Goal: Register for event/course: Sign up to attend an event or enroll in a course

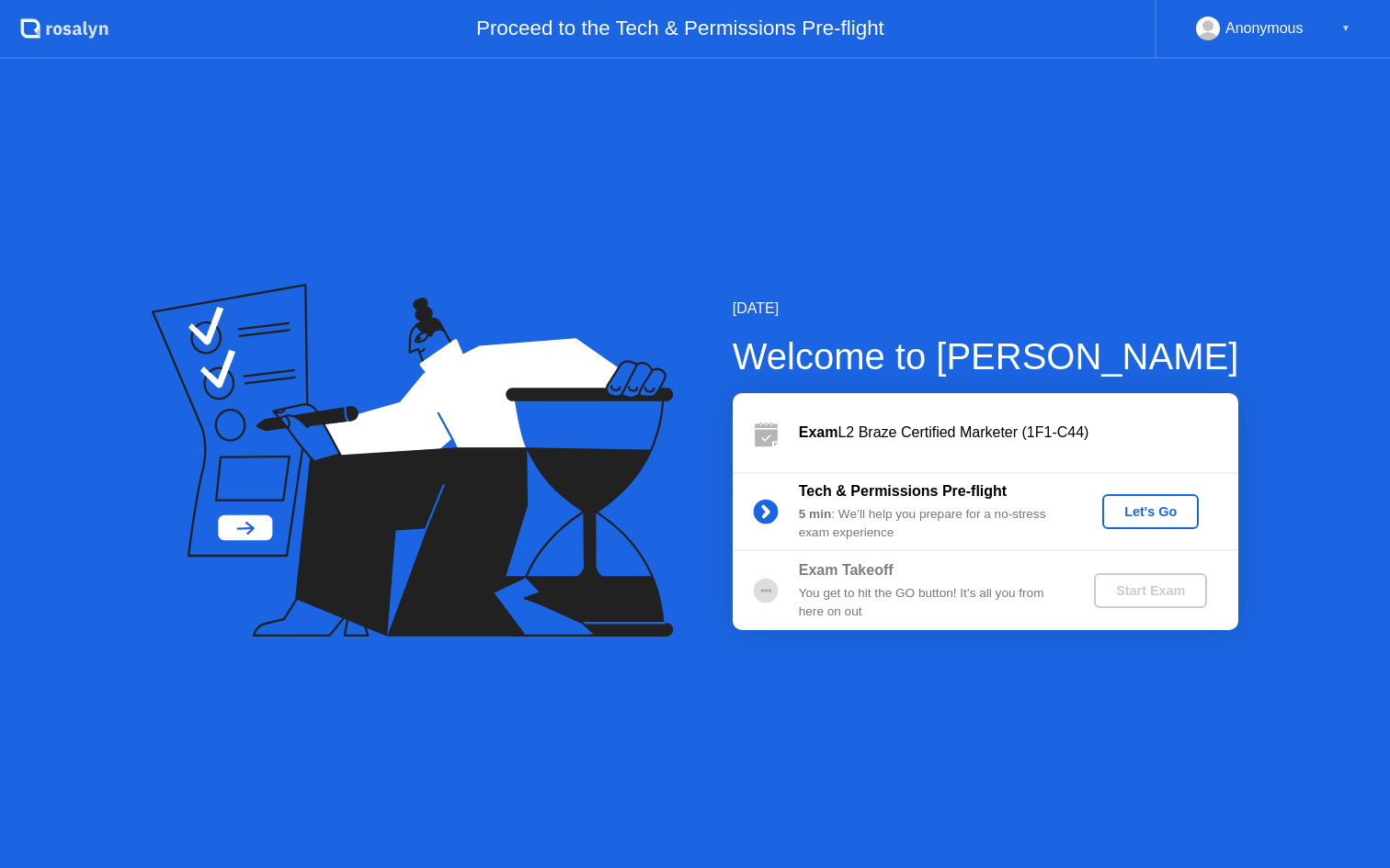
click at [1142, 513] on div "Let's Go" at bounding box center [1150, 512] width 82 height 15
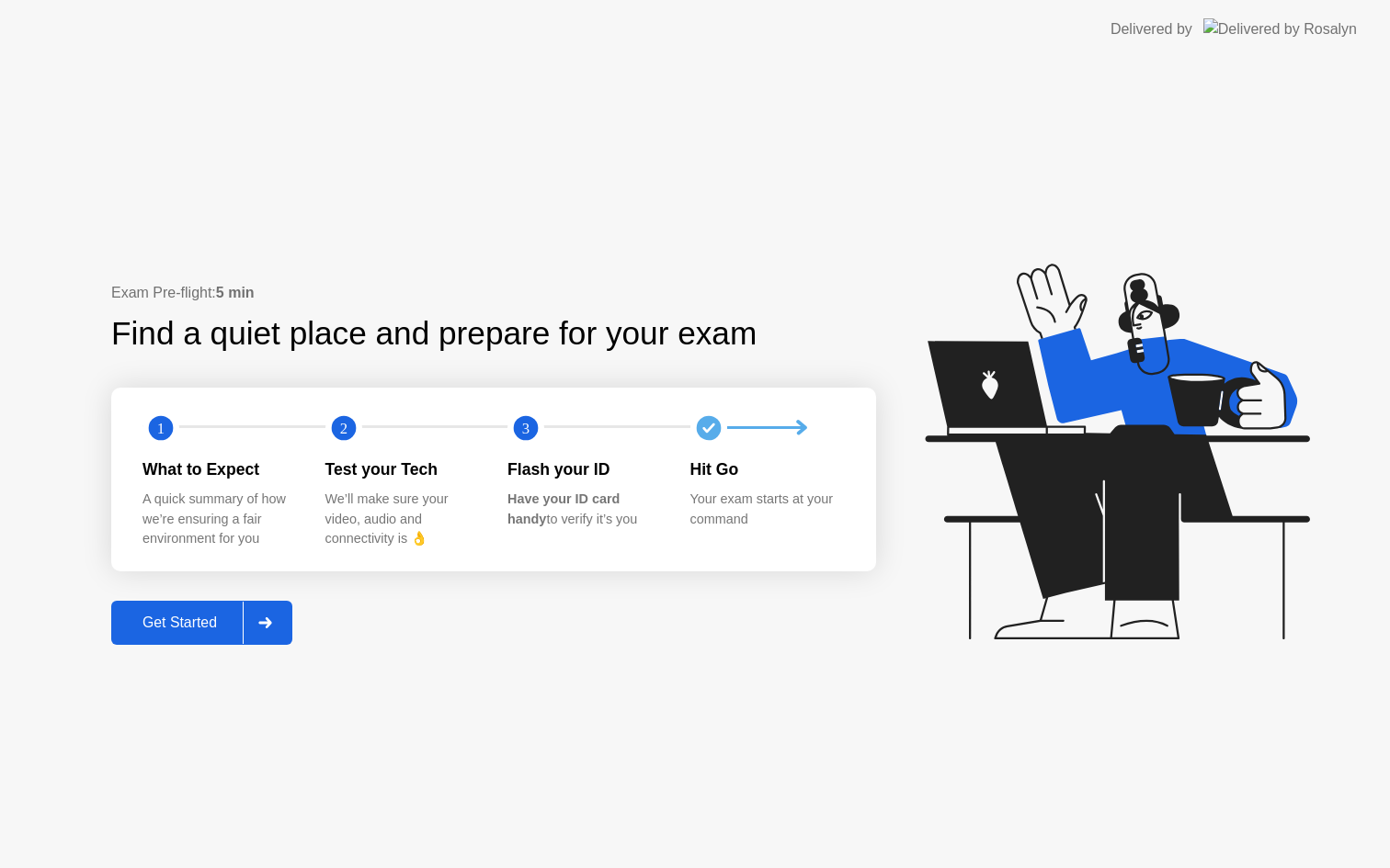
click at [182, 631] on div "Get Started" at bounding box center [180, 623] width 126 height 17
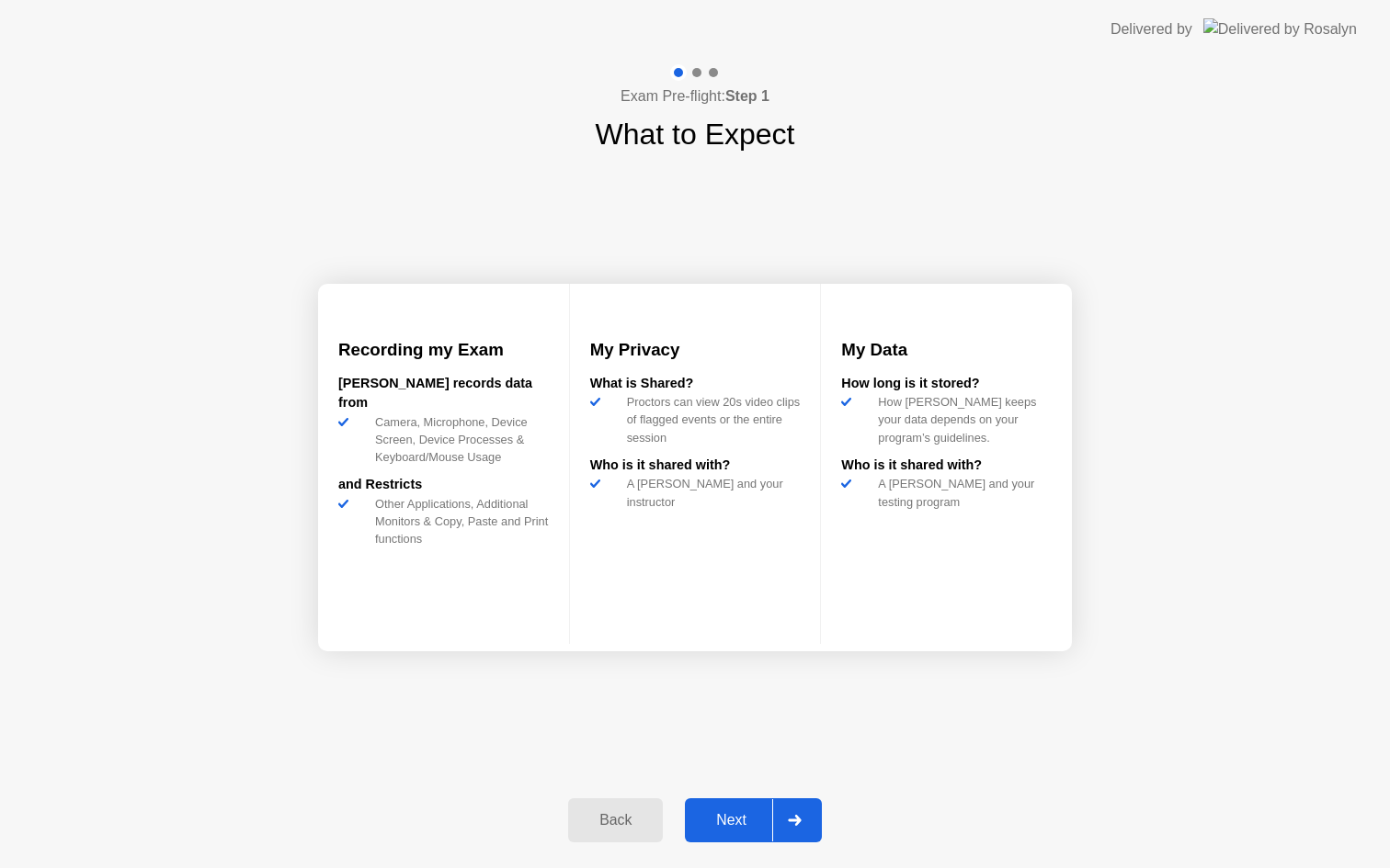
click at [725, 827] on div "Next" at bounding box center [731, 820] width 82 height 17
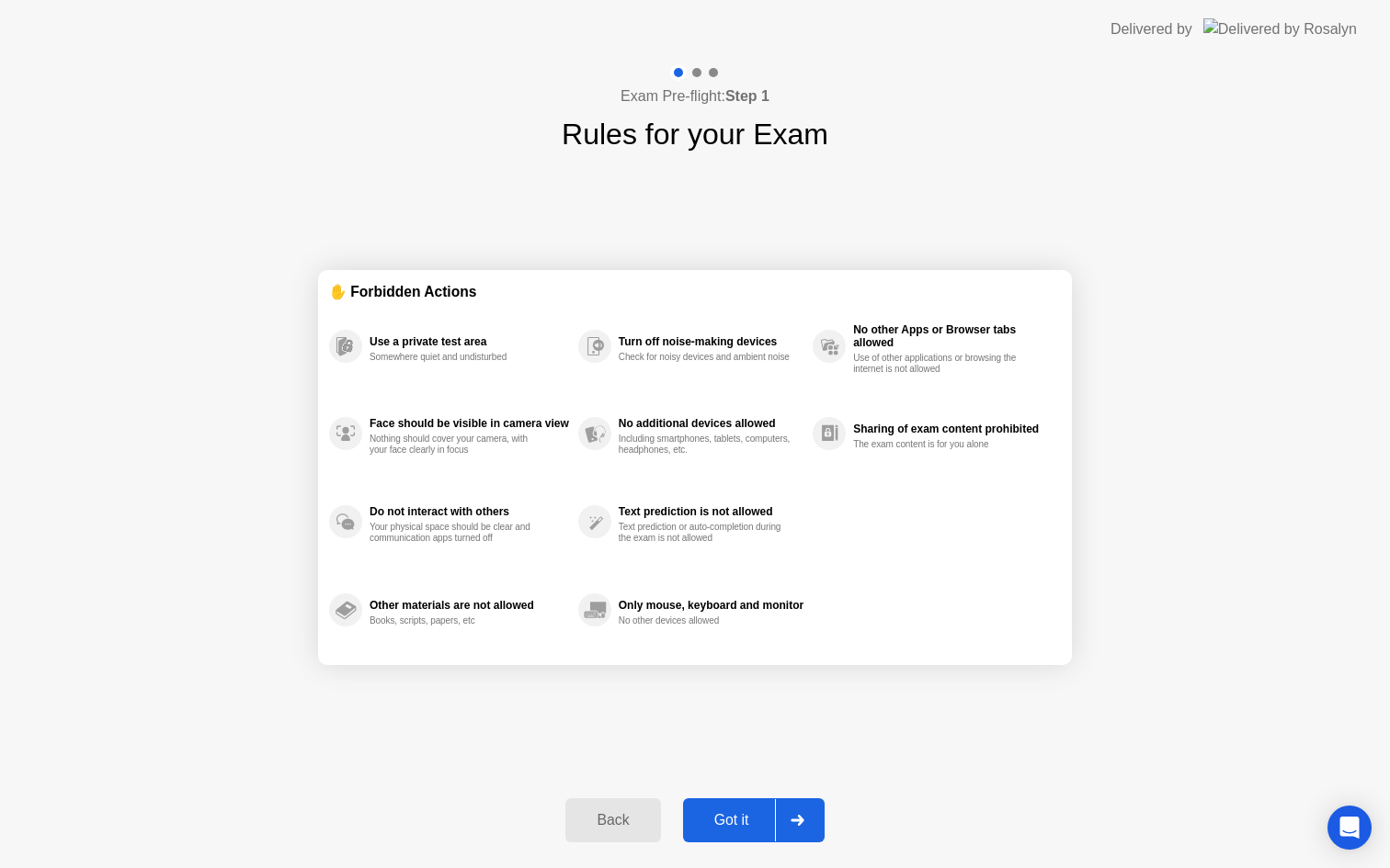
click at [725, 827] on div "Got it" at bounding box center [732, 820] width 86 height 17
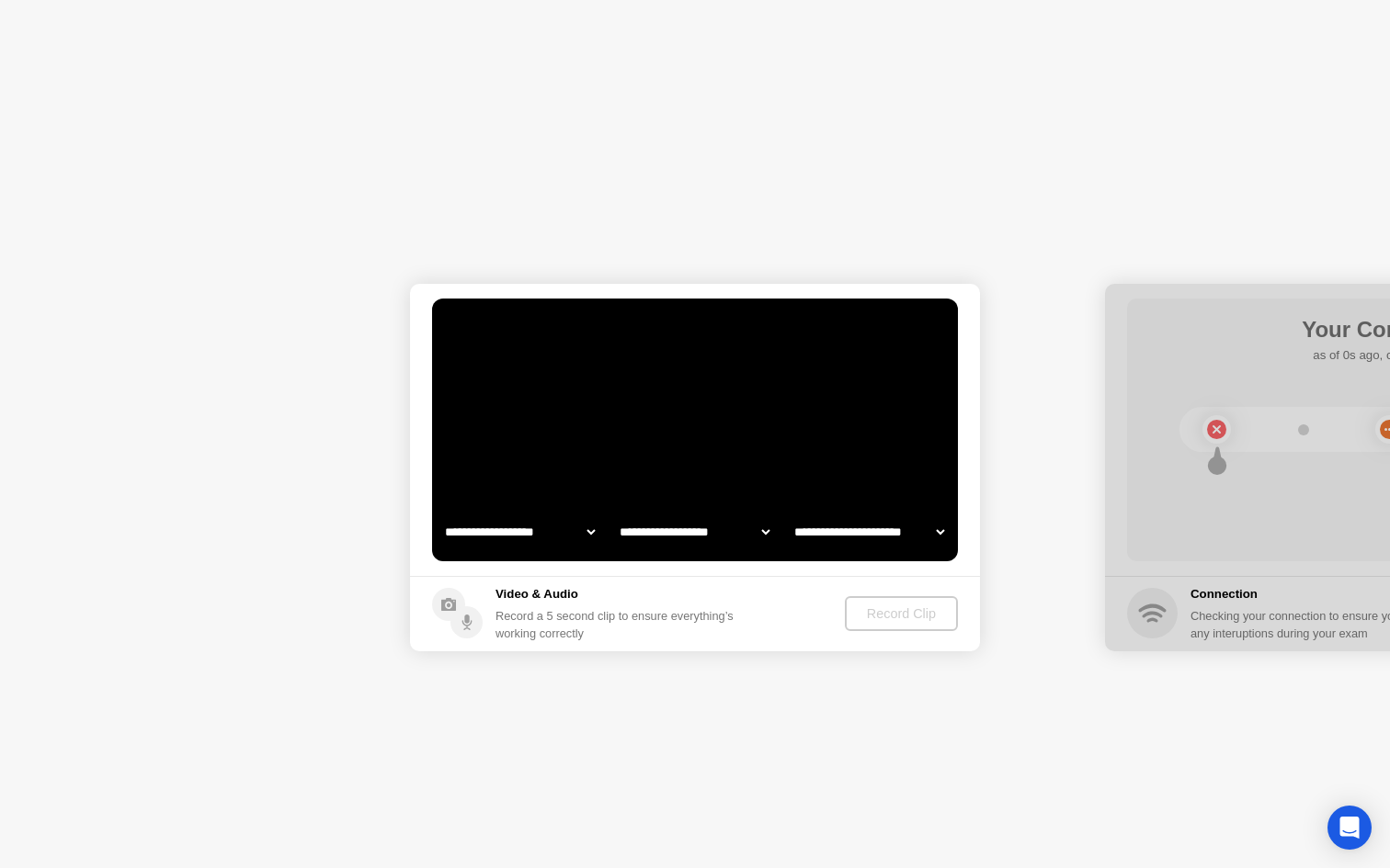
select select "**********"
select select "*******"
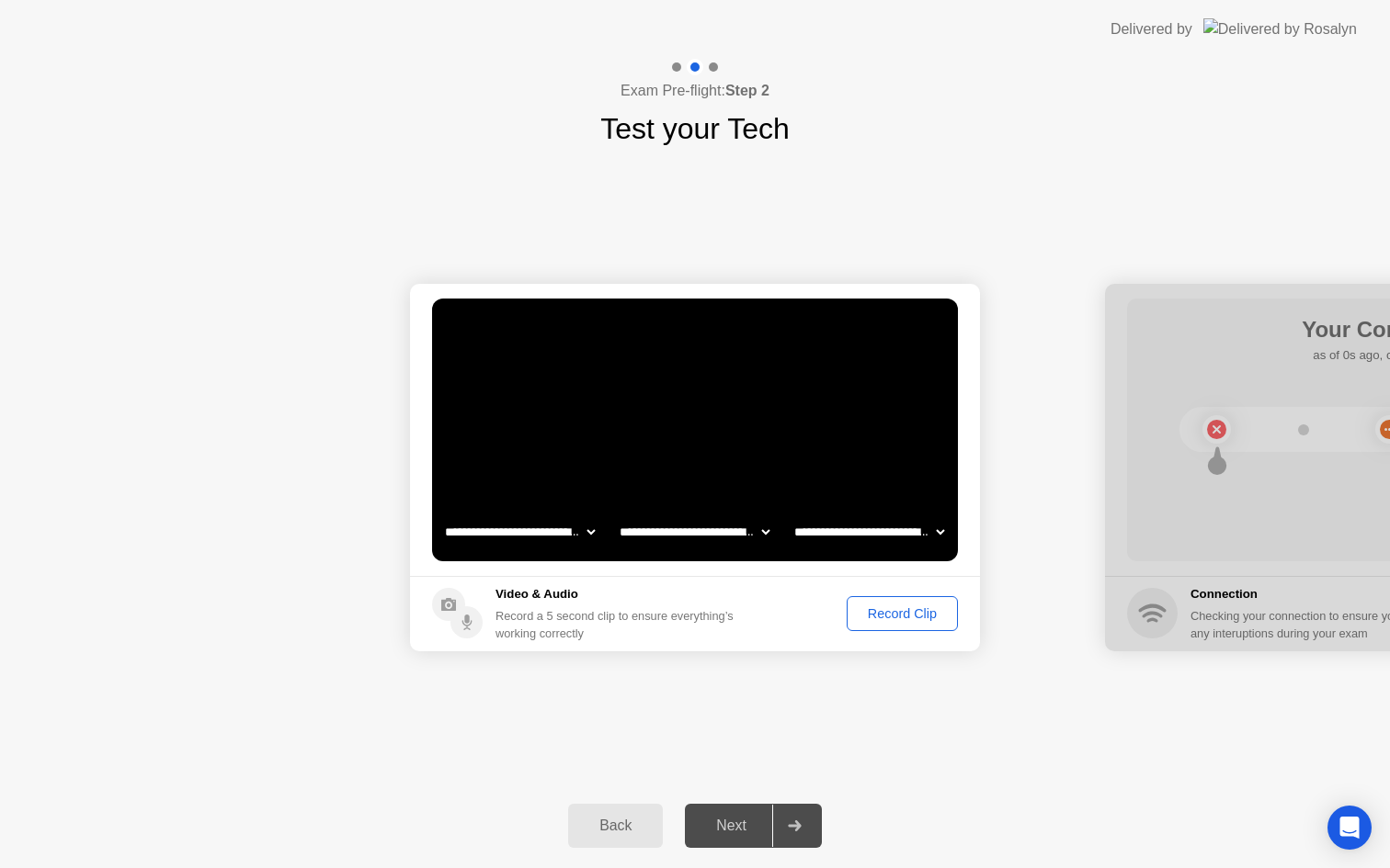
click at [910, 621] on div "Record Clip" at bounding box center [903, 614] width 98 height 15
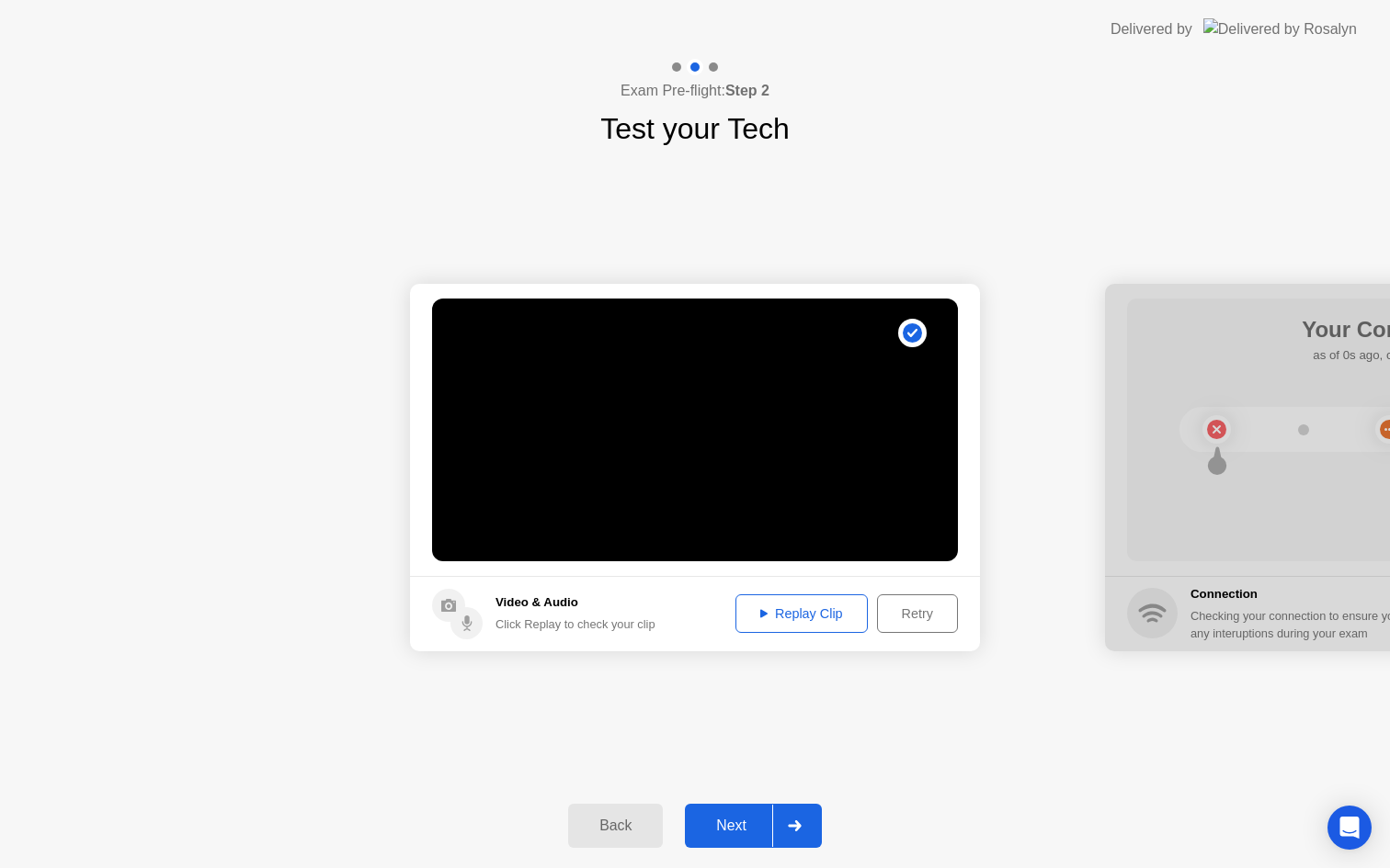
click at [744, 825] on div "Next" at bounding box center [731, 826] width 82 height 17
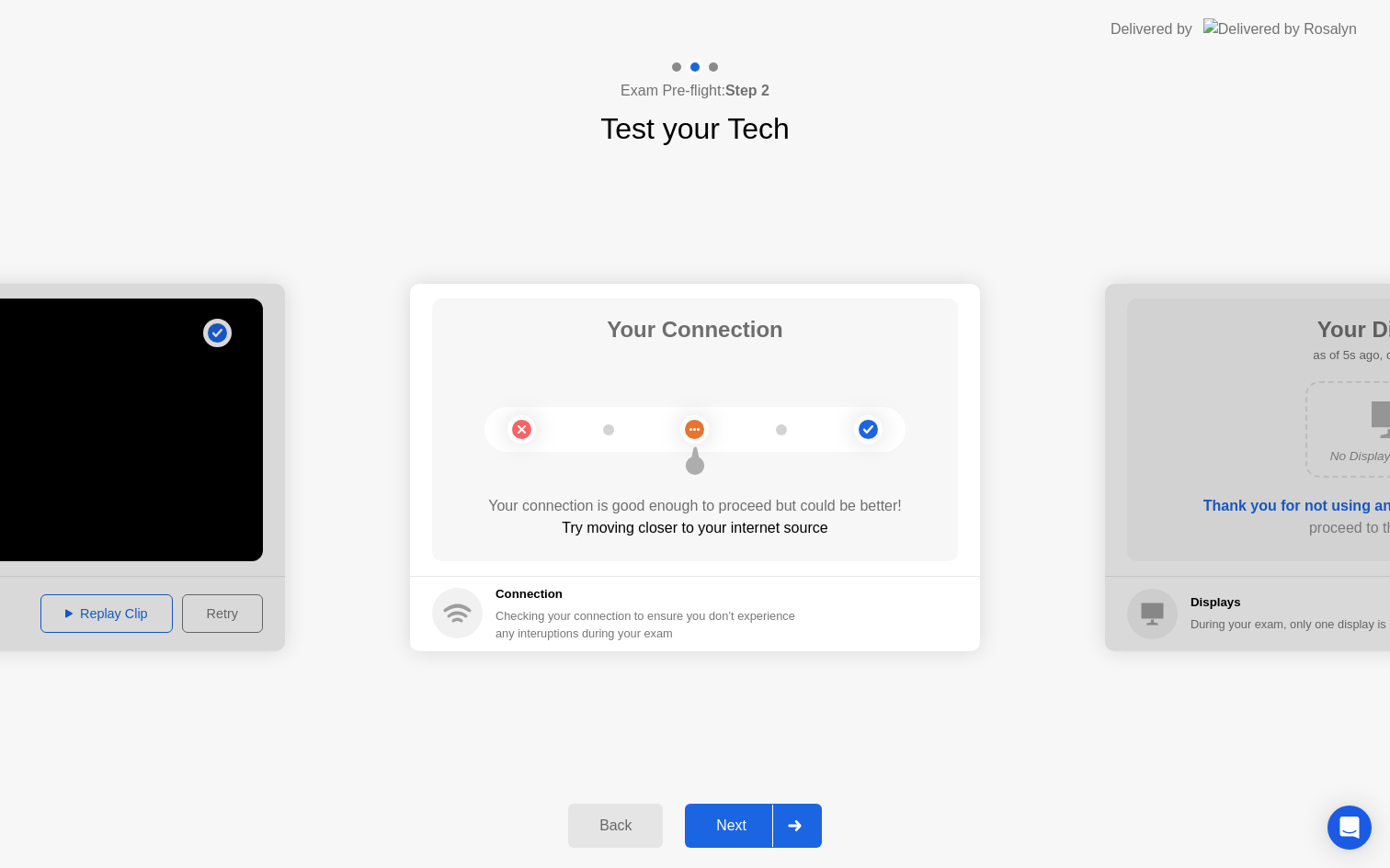
click at [751, 811] on button "Next" at bounding box center [752, 826] width 137 height 44
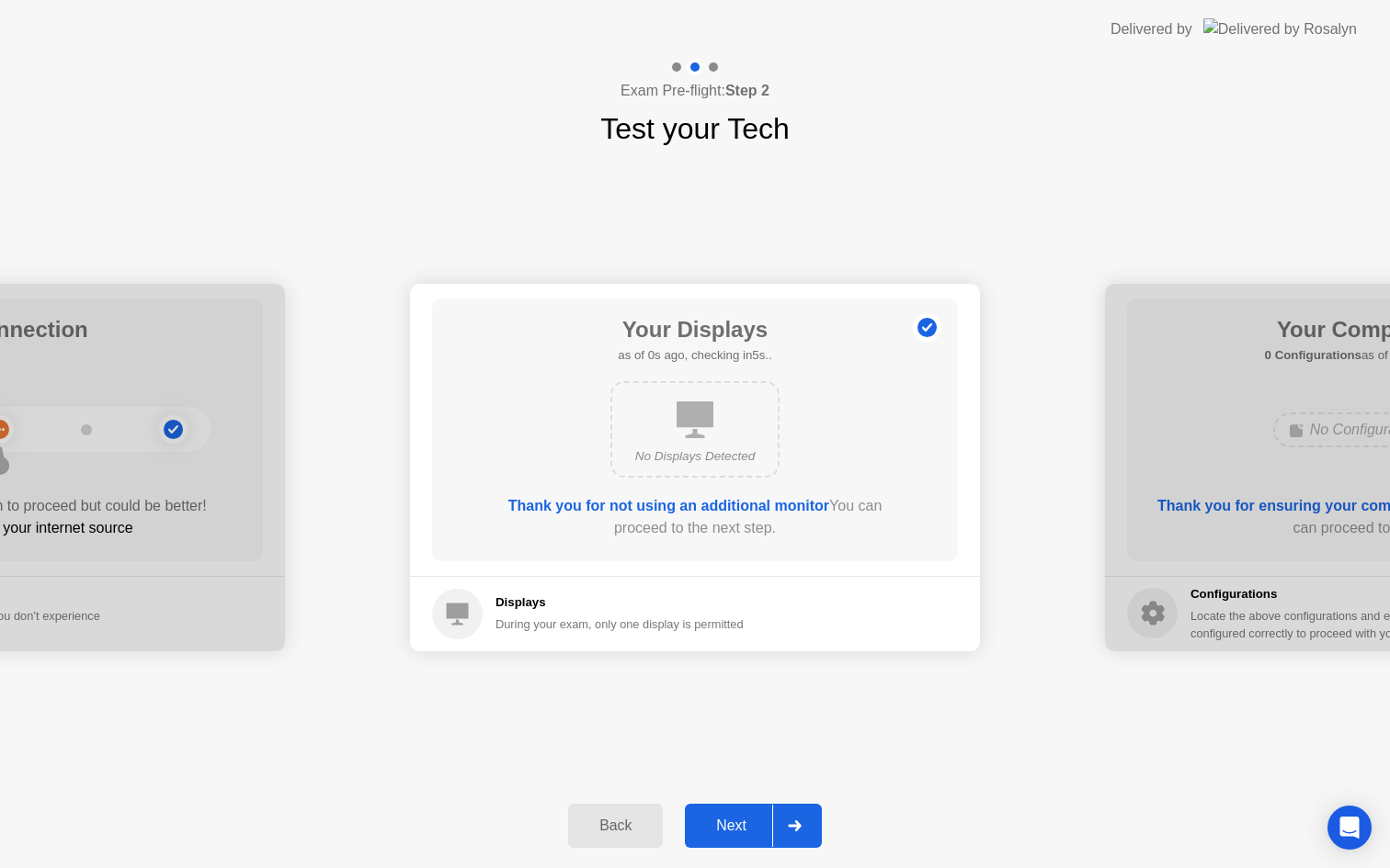
click at [749, 818] on div "Next" at bounding box center [731, 826] width 82 height 17
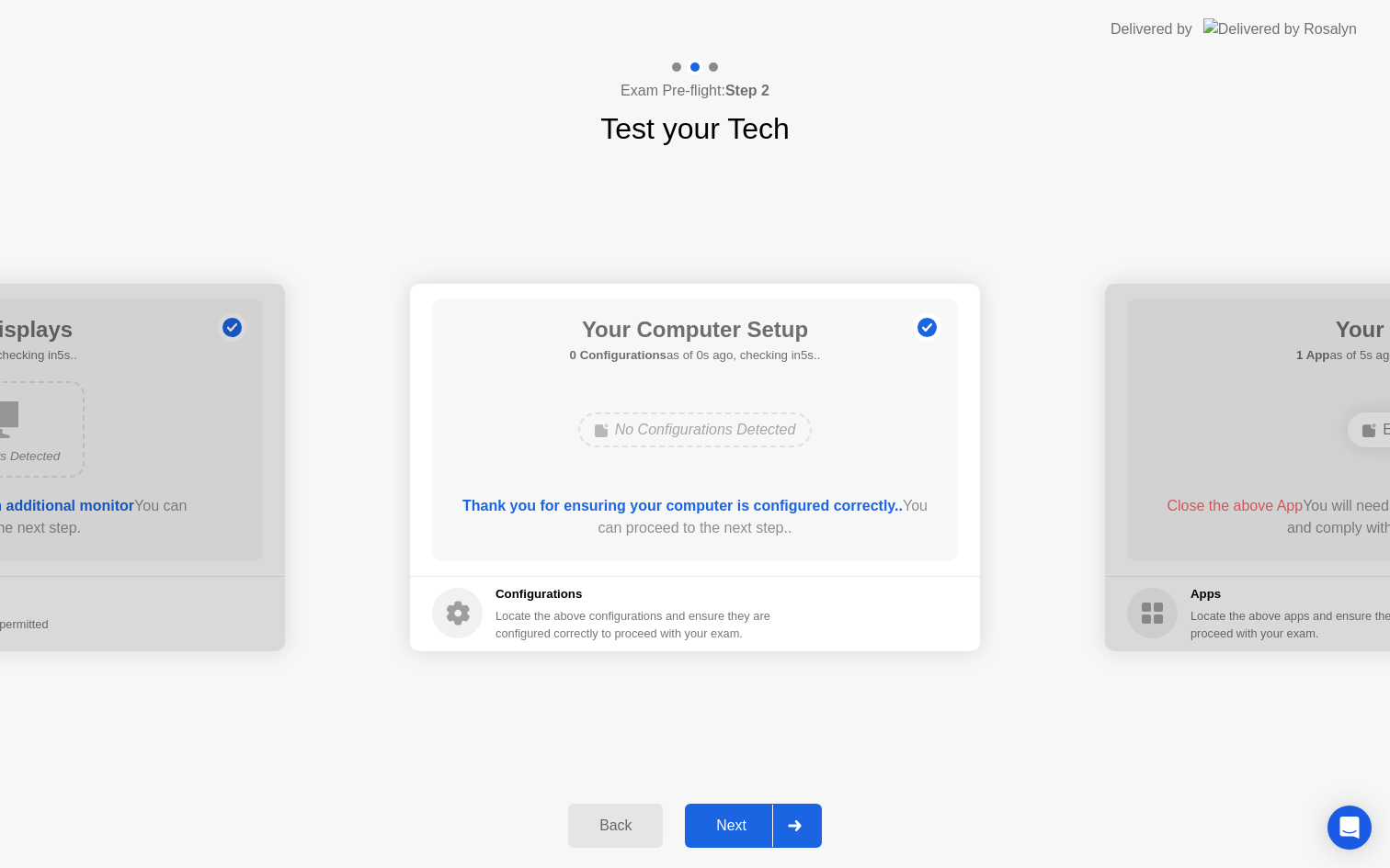
click at [749, 818] on div "Next" at bounding box center [731, 826] width 82 height 17
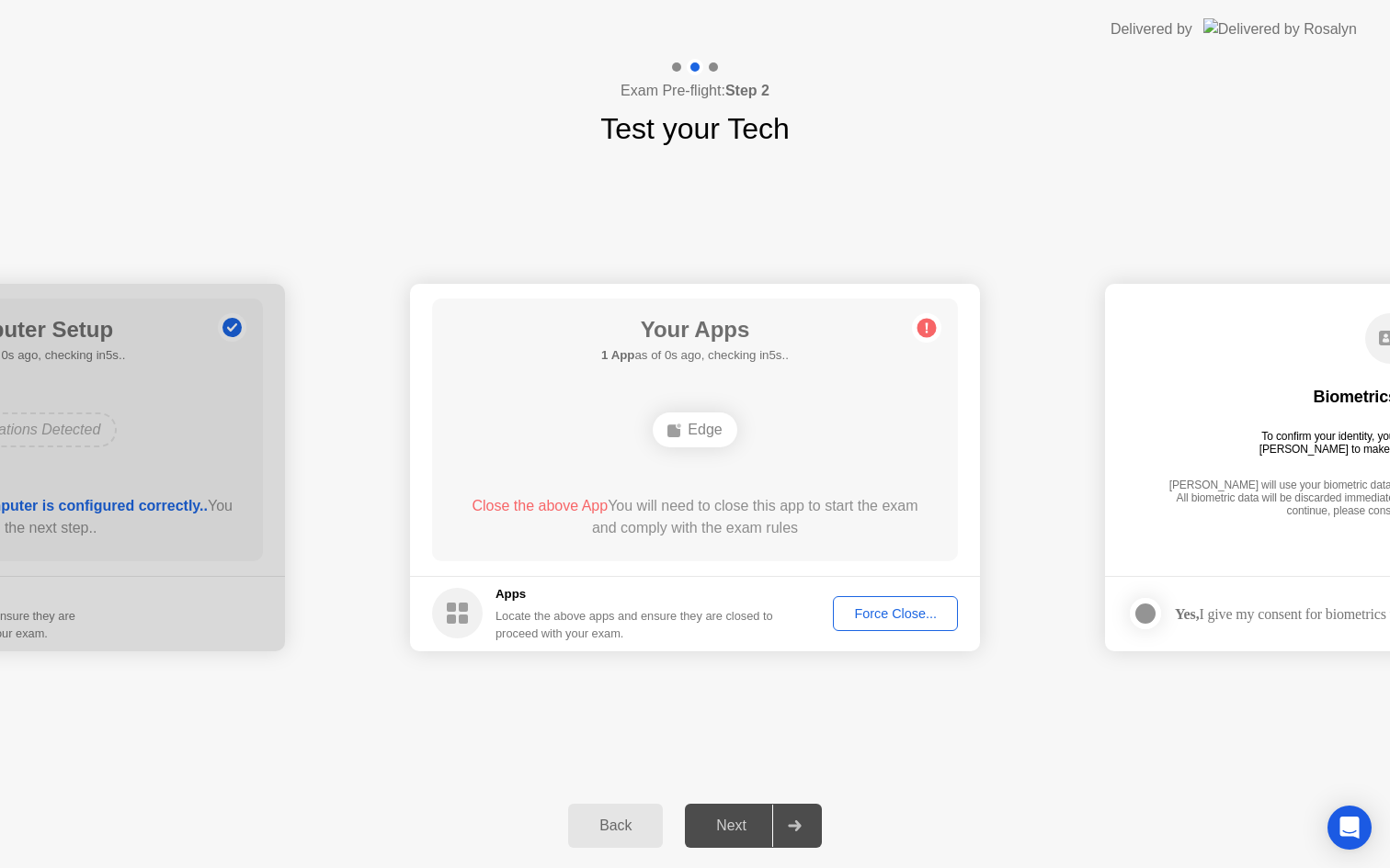
click at [749, 818] on div "Next" at bounding box center [731, 826] width 82 height 17
click at [877, 619] on div "Force Close..." at bounding box center [896, 614] width 112 height 15
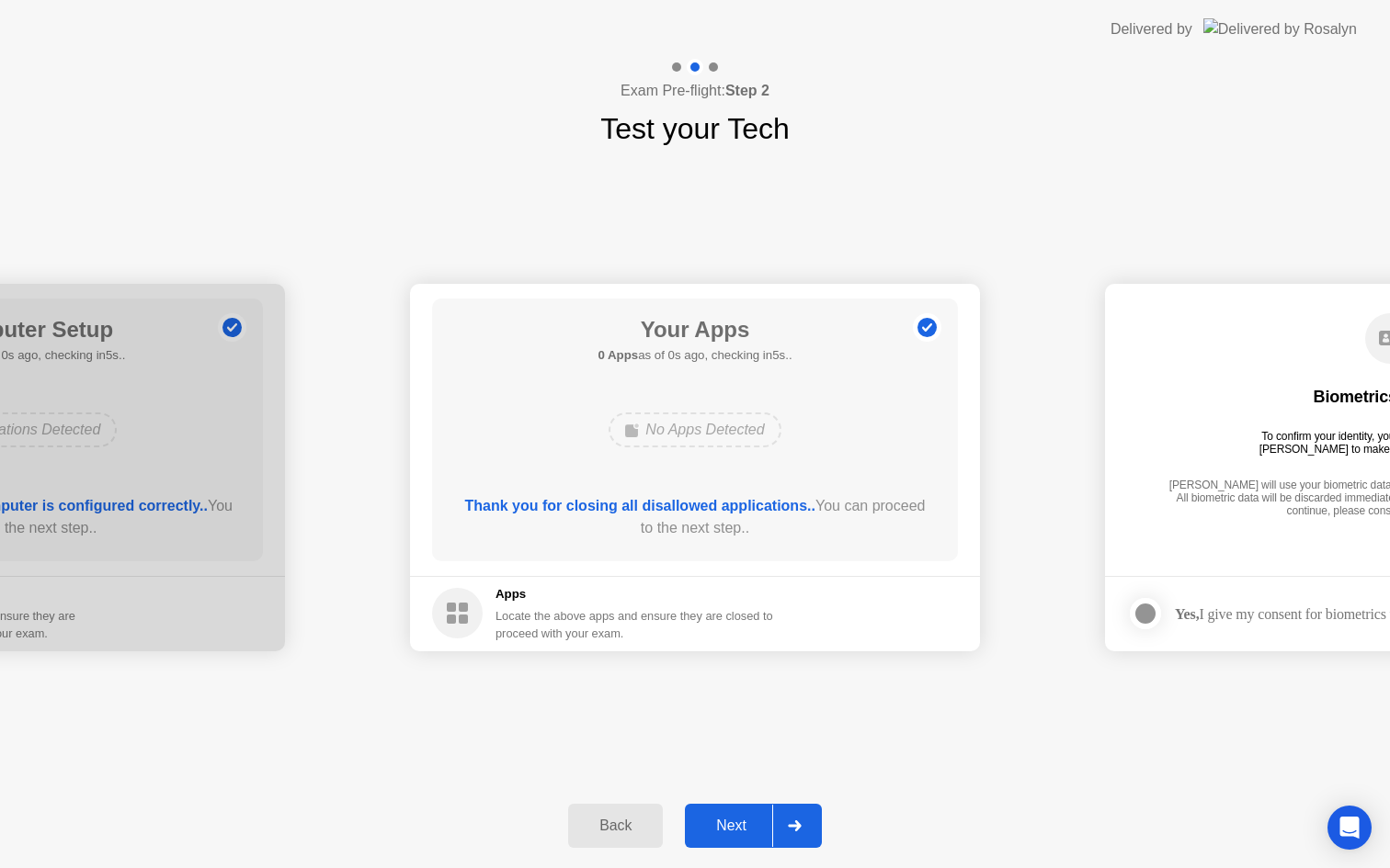
click at [742, 823] on div "Next" at bounding box center [731, 826] width 82 height 17
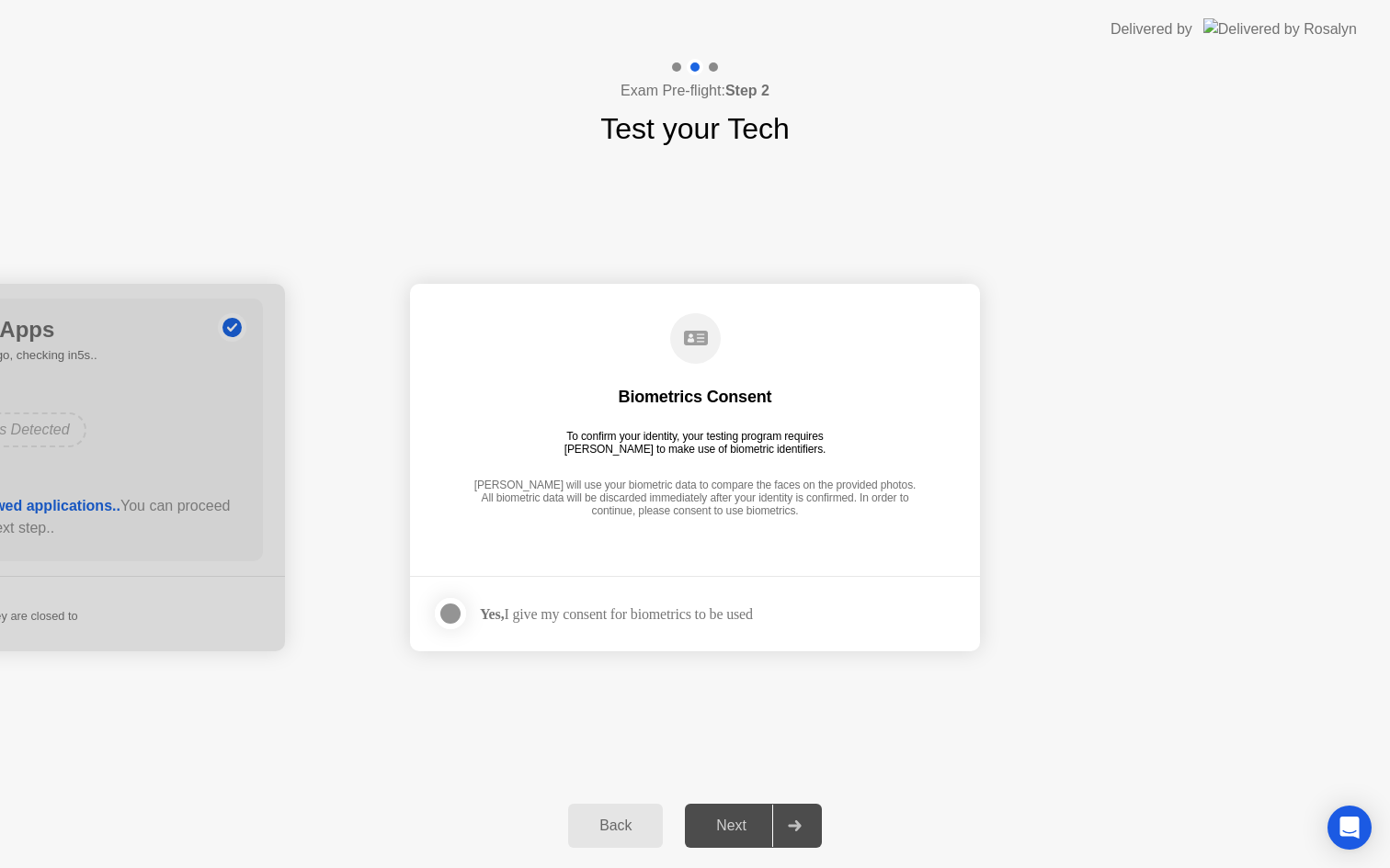
click at [464, 603] on label at bounding box center [456, 613] width 48 height 36
click at [751, 813] on button "Next" at bounding box center [752, 826] width 137 height 44
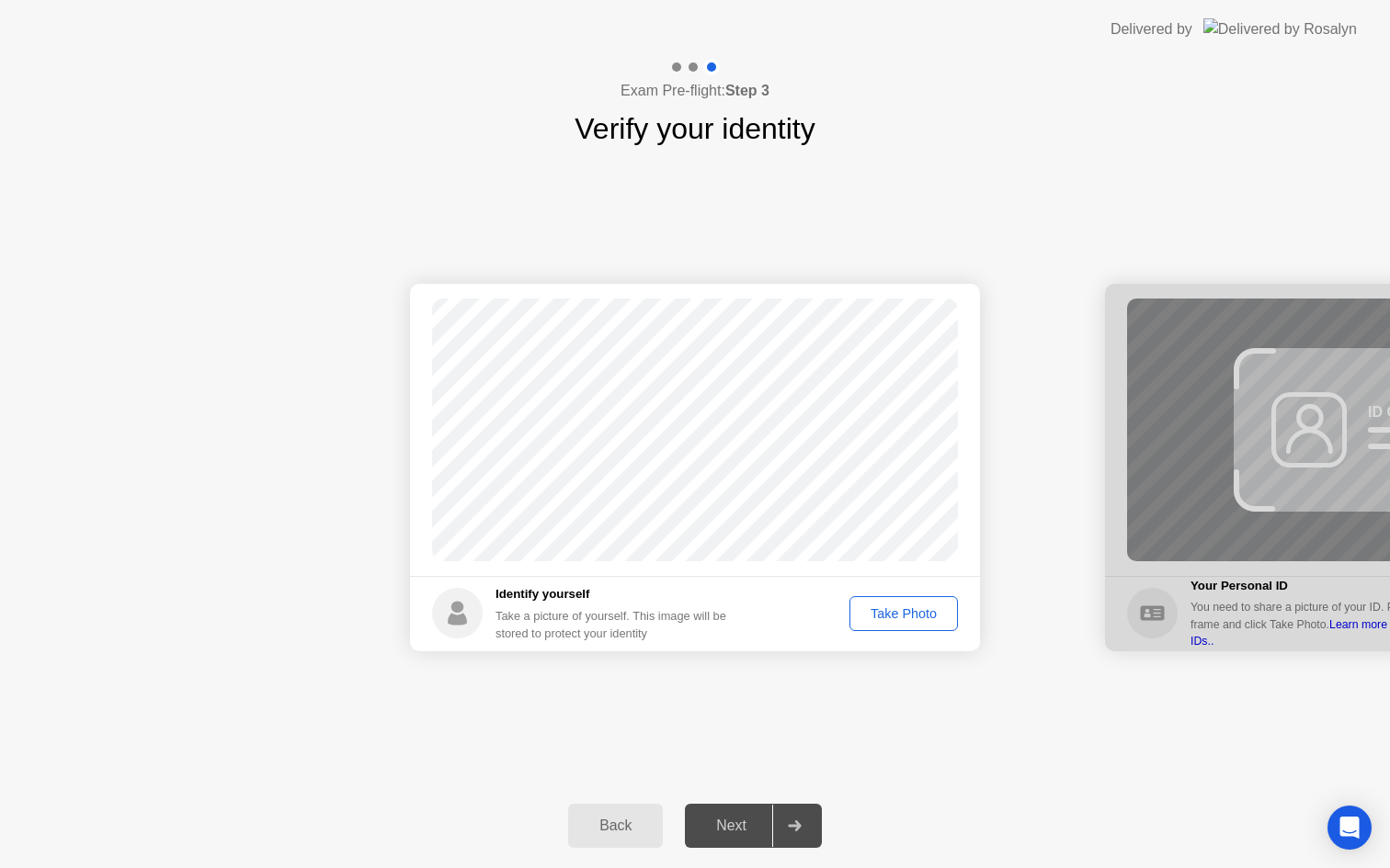
click at [925, 612] on div "Take Photo" at bounding box center [903, 614] width 95 height 15
click at [739, 826] on div "Next" at bounding box center [731, 826] width 82 height 17
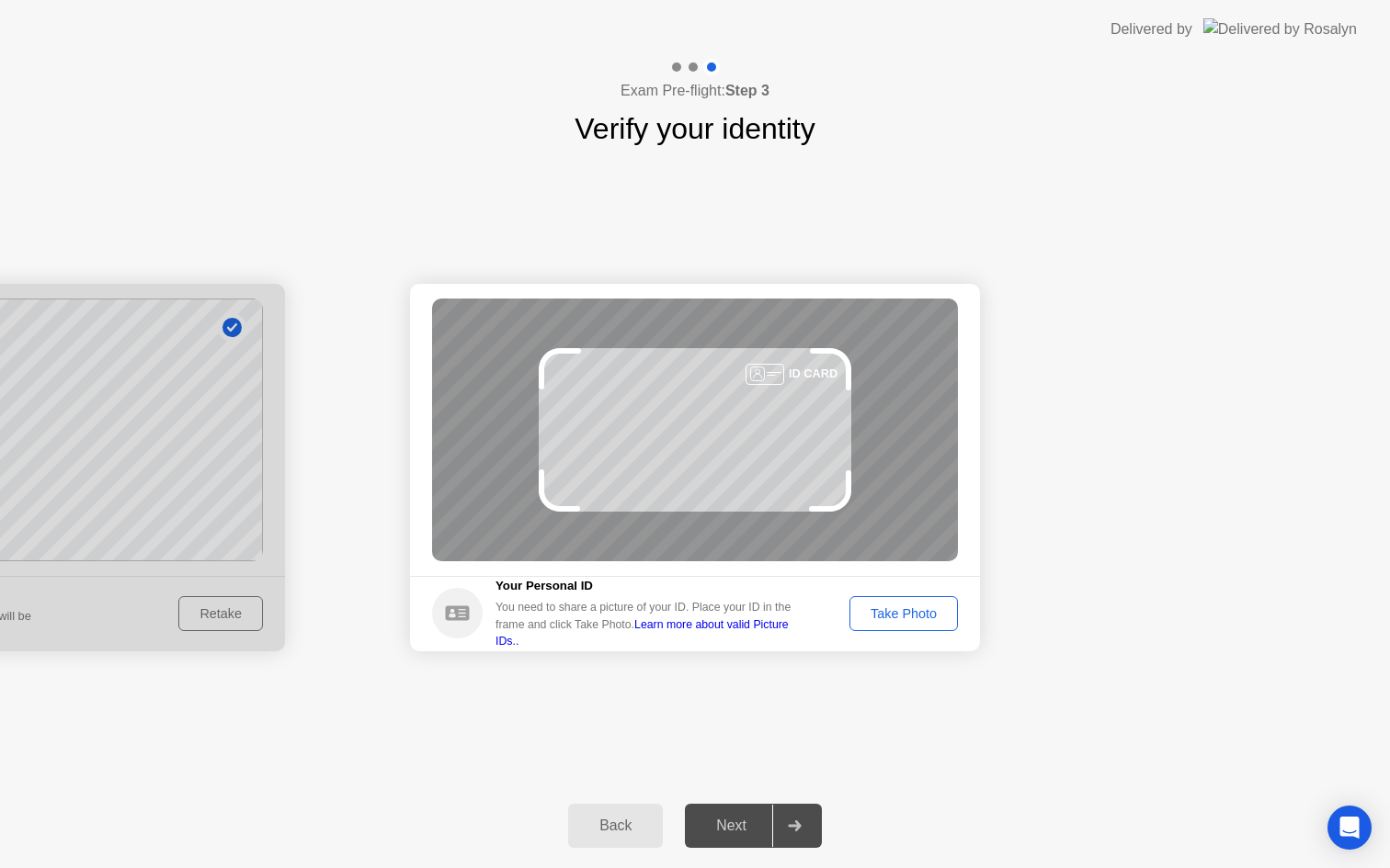
click at [916, 607] on div "Take Photo" at bounding box center [903, 614] width 95 height 15
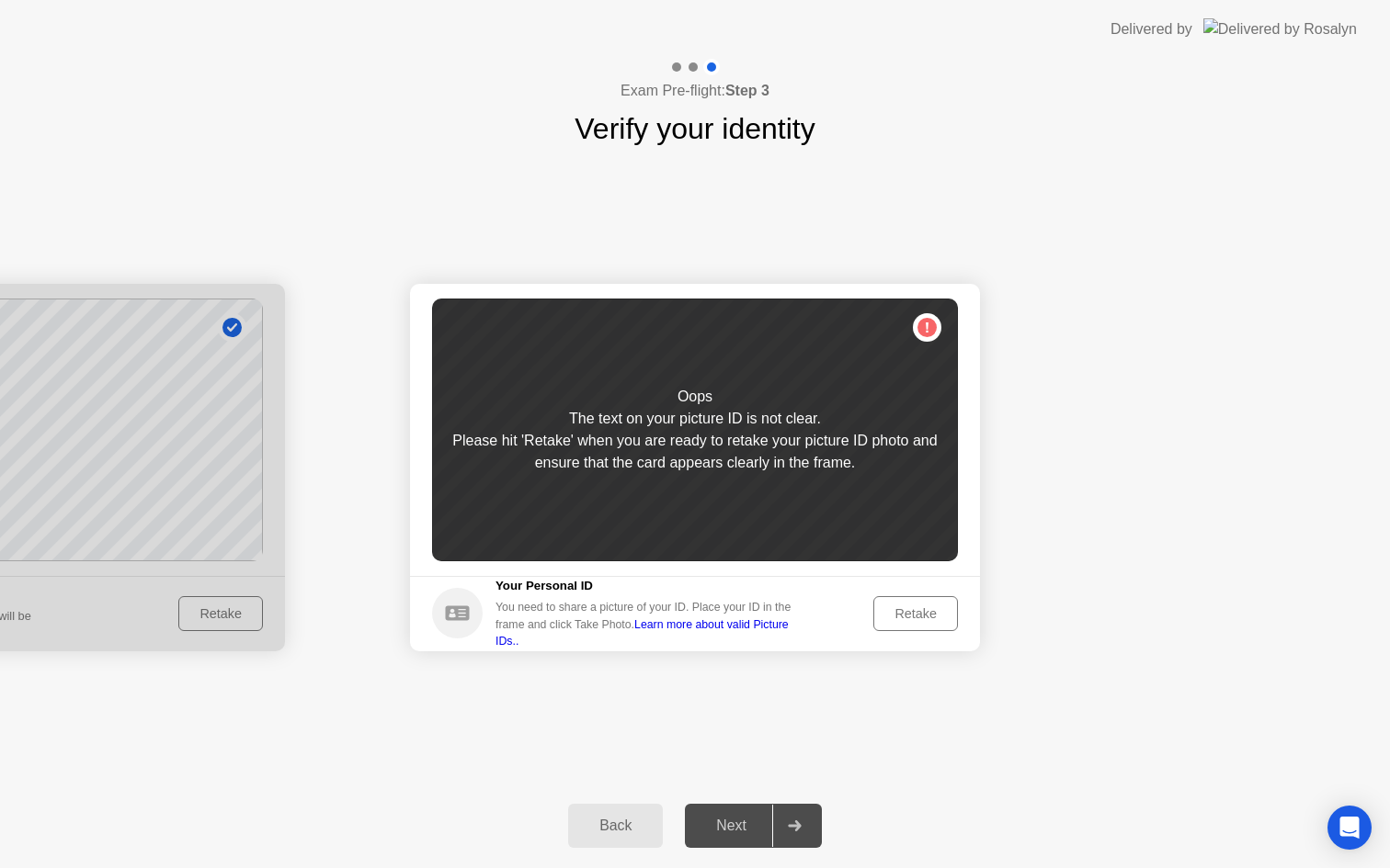
click at [933, 612] on div "Retake" at bounding box center [916, 614] width 72 height 15
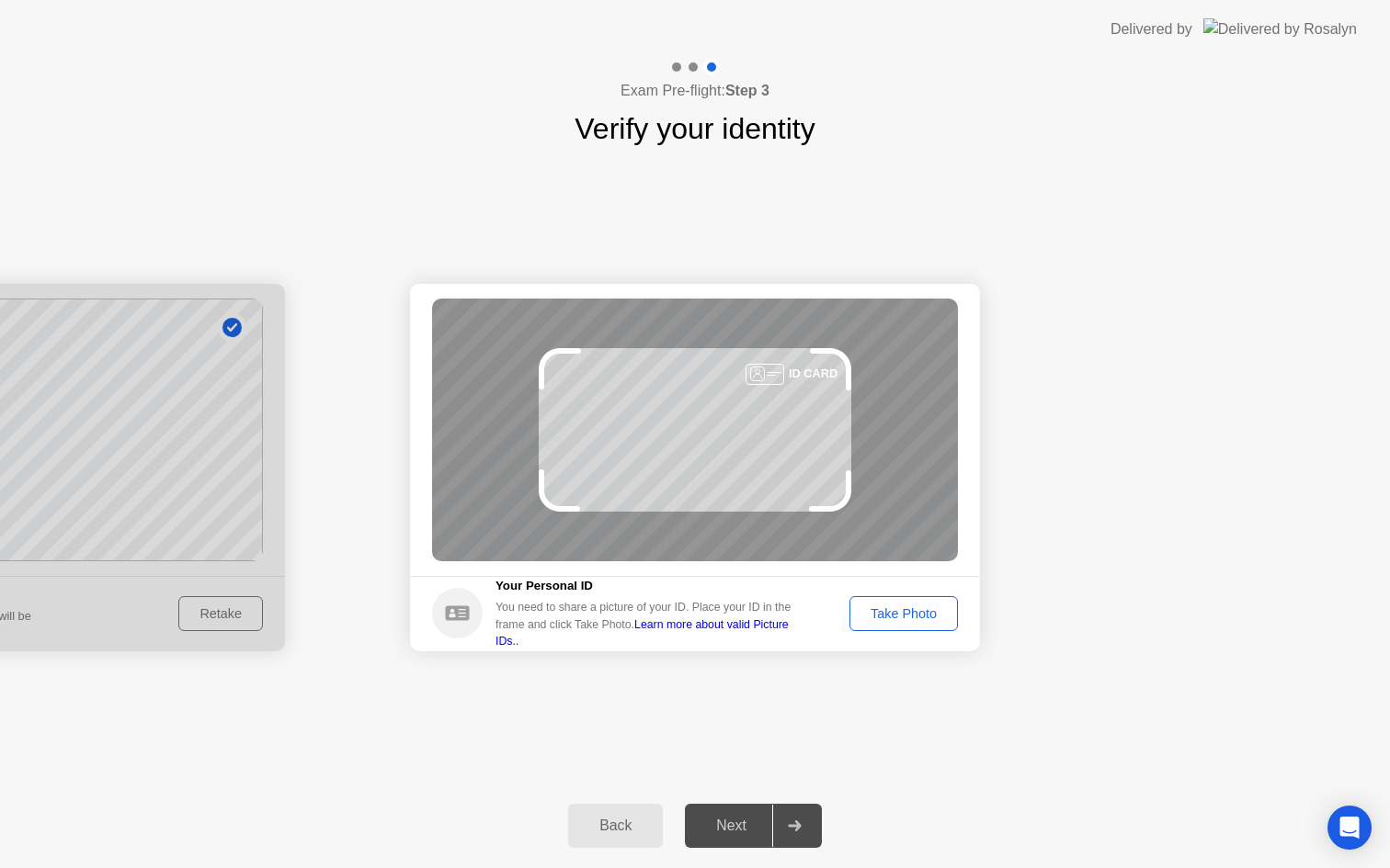
click at [933, 612] on div "Take Photo" at bounding box center [903, 614] width 95 height 15
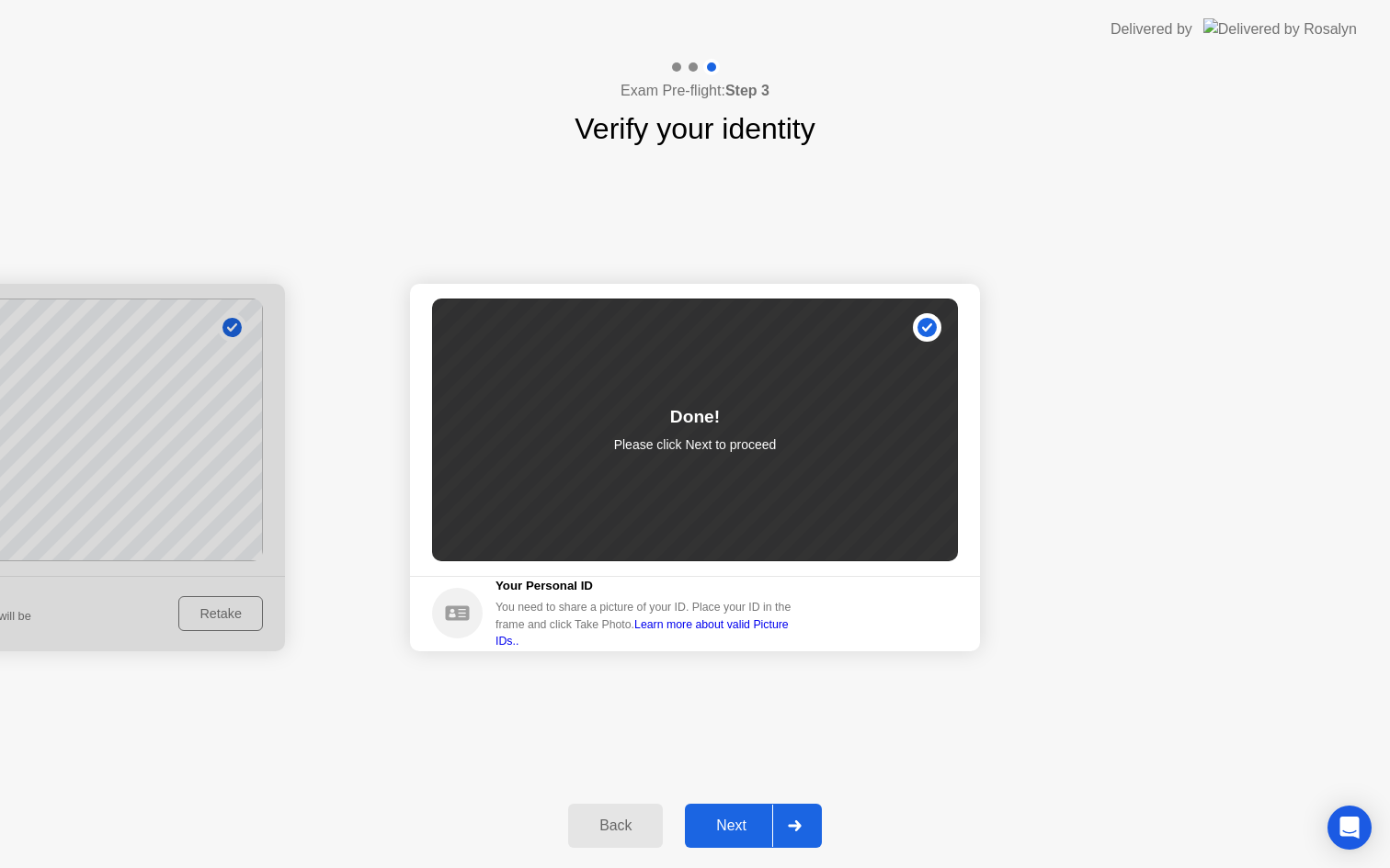
click at [739, 818] on div "Next" at bounding box center [731, 826] width 82 height 17
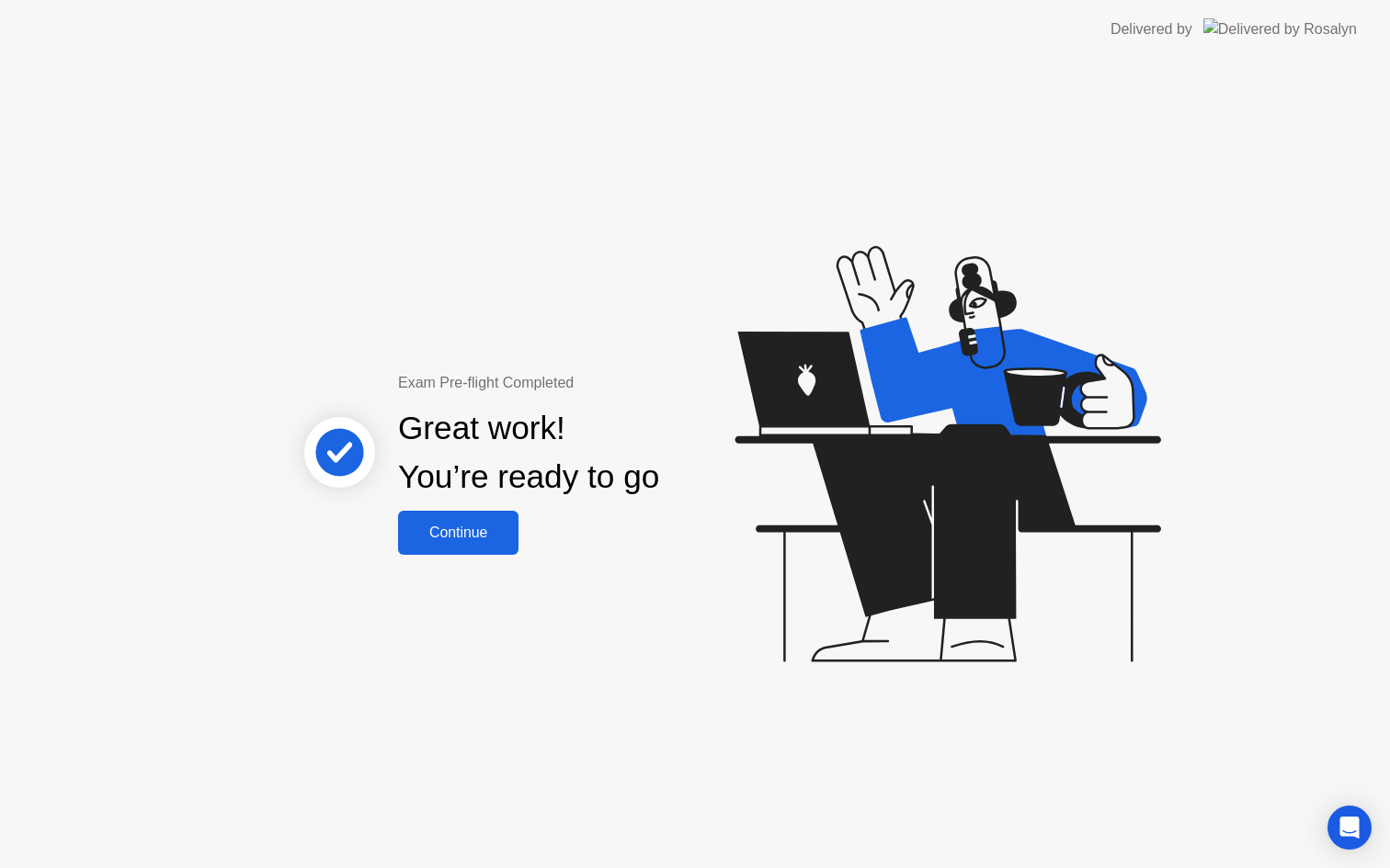
click at [466, 541] on div "Continue" at bounding box center [458, 532] width 109 height 17
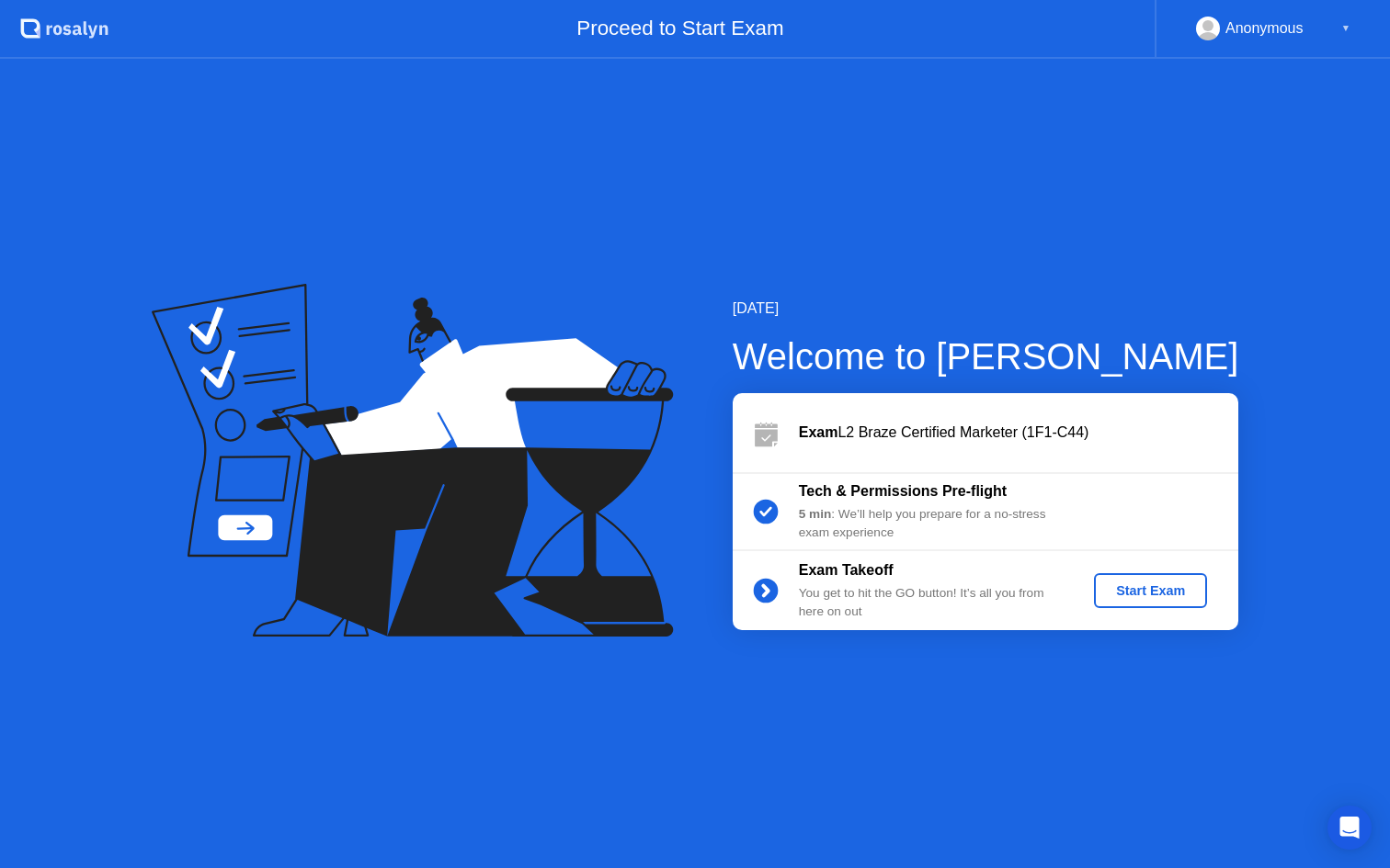
click at [1147, 574] on button "Start Exam" at bounding box center [1150, 591] width 113 height 35
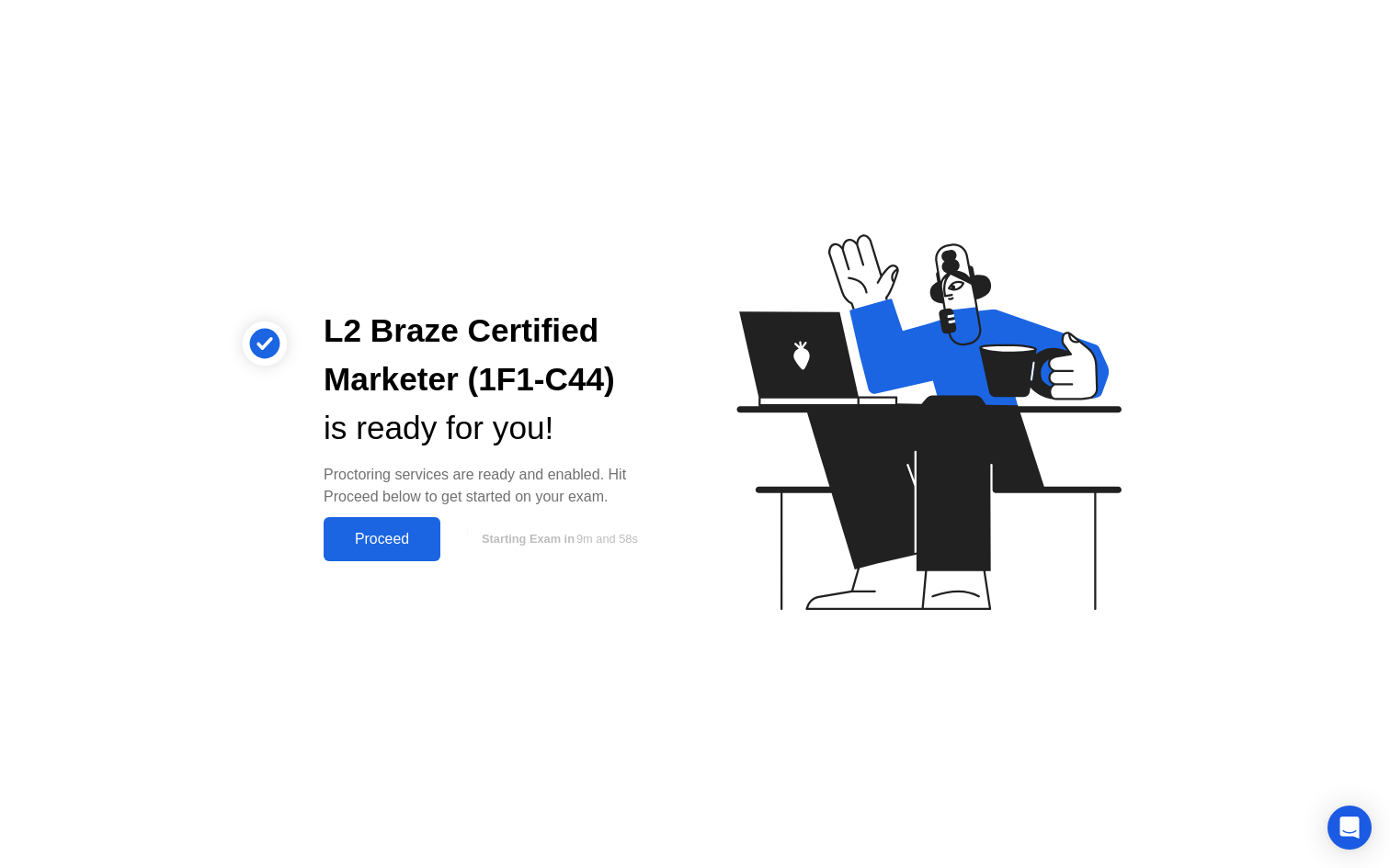
click at [409, 547] on div "Proceed" at bounding box center [382, 539] width 106 height 17
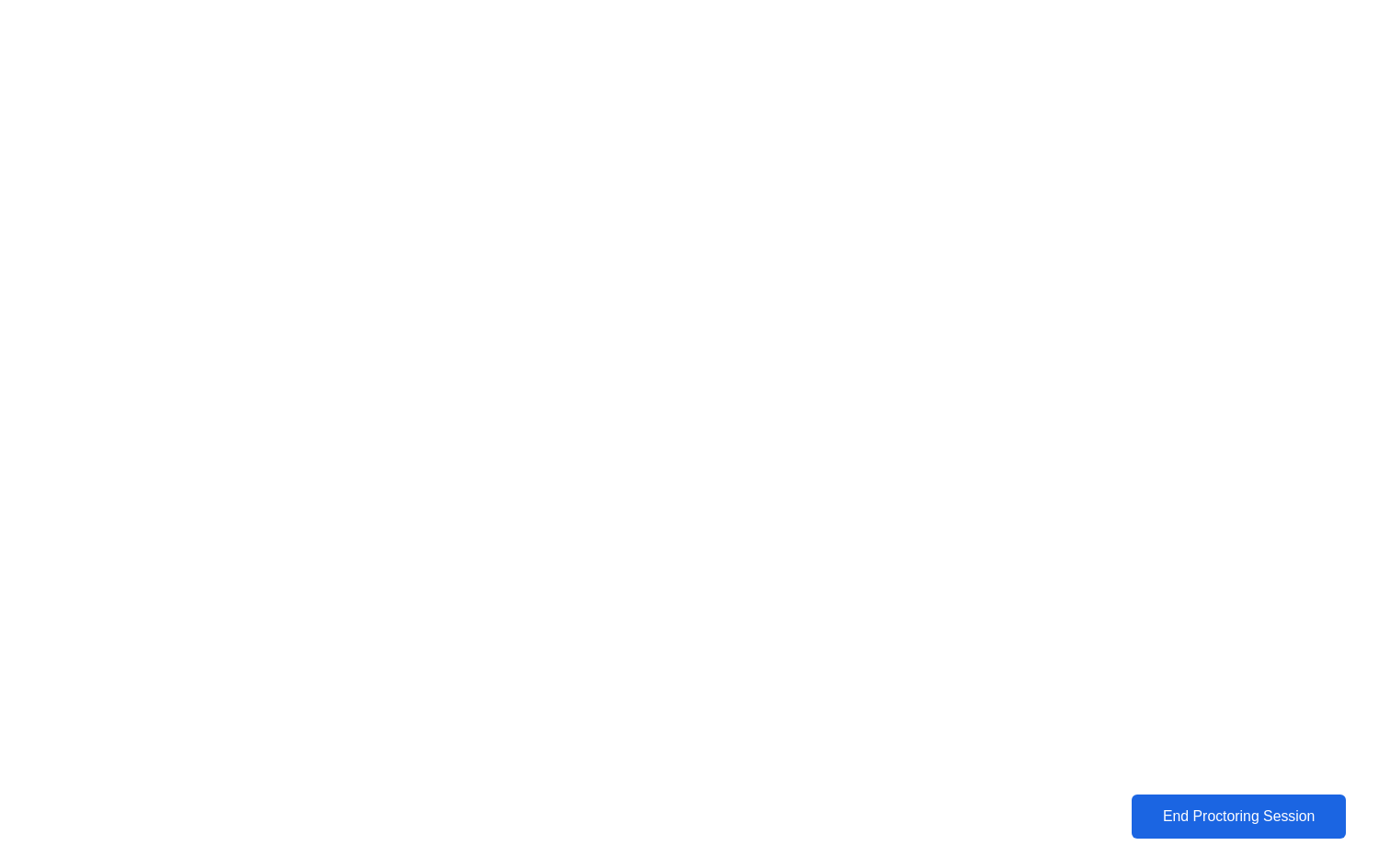
click at [1159, 810] on div "End Proctoring Session" at bounding box center [1239, 817] width 206 height 17
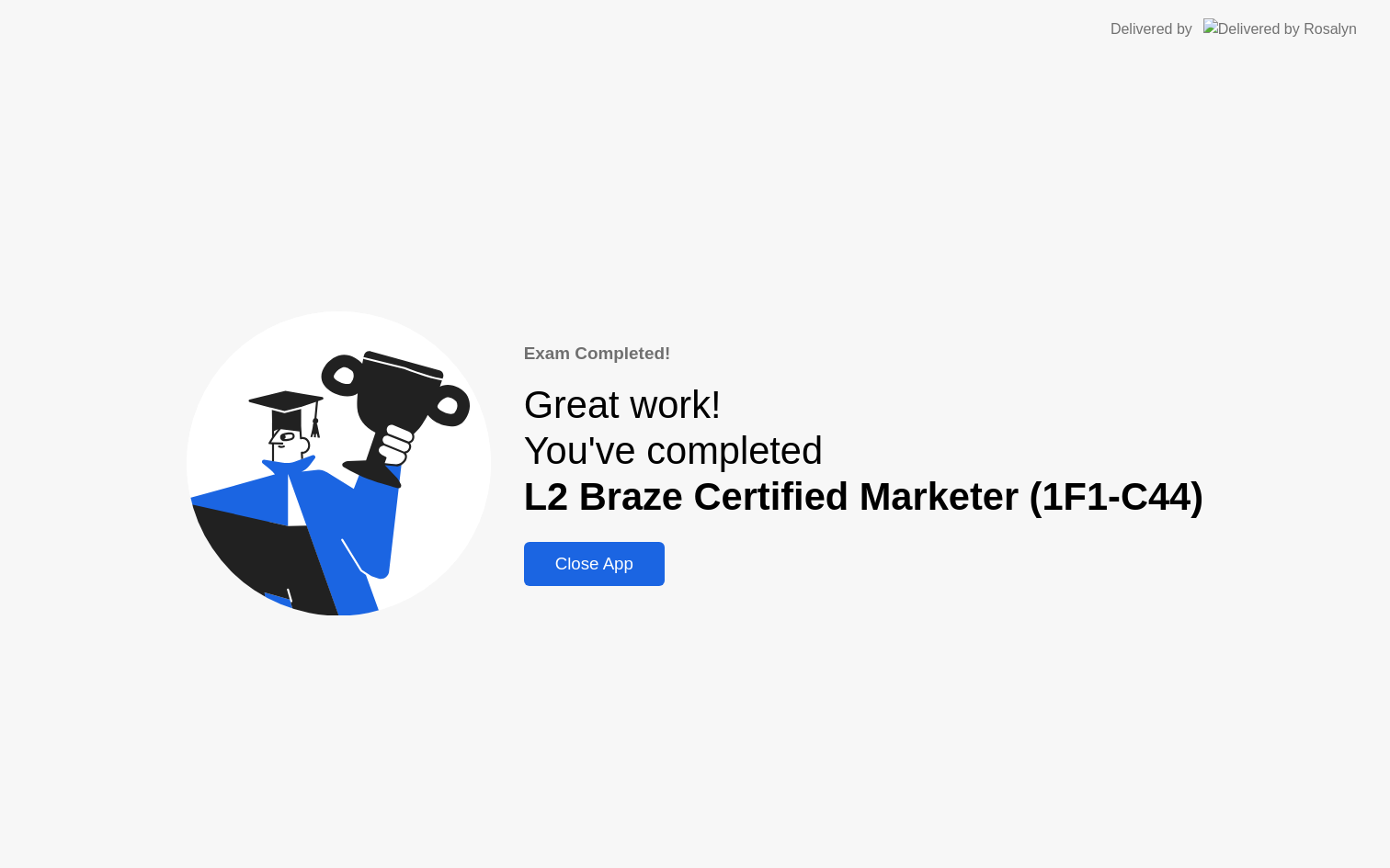
click at [613, 564] on div "Close App" at bounding box center [594, 564] width 130 height 21
